Goal: Information Seeking & Learning: Check status

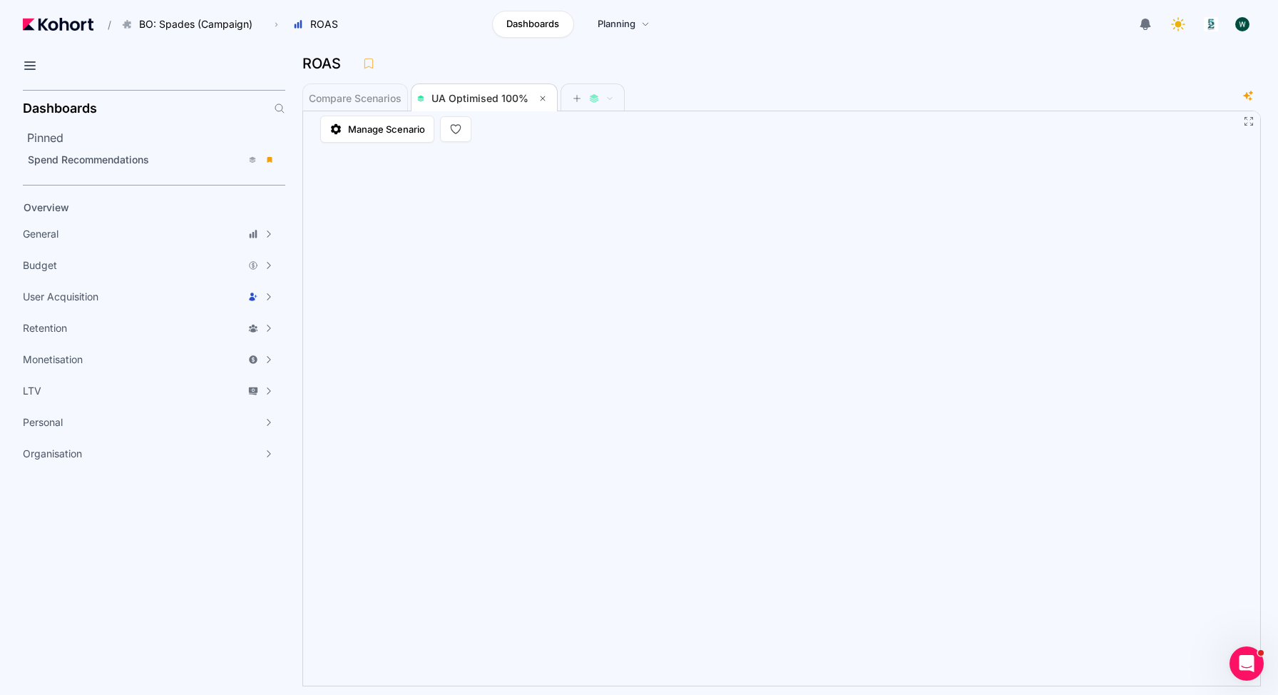
click at [687, 67] on div "ROAS" at bounding box center [775, 63] width 947 height 21
